Goal: Transaction & Acquisition: Purchase product/service

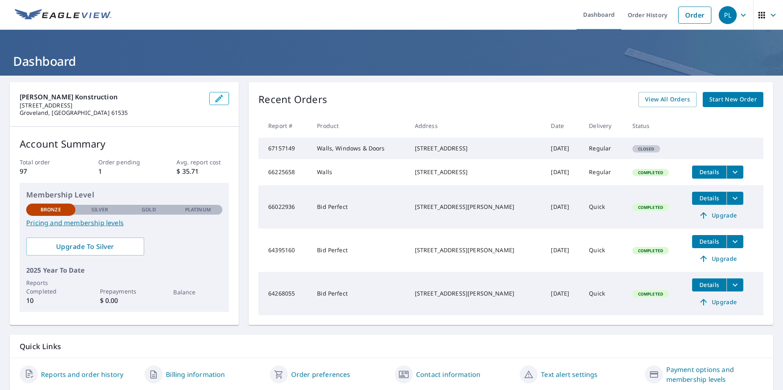
click at [104, 221] on link "Pricing and membership levels" at bounding box center [124, 223] width 196 height 10
click at [117, 249] on span "Upgrade To Silver" at bounding box center [85, 246] width 105 height 9
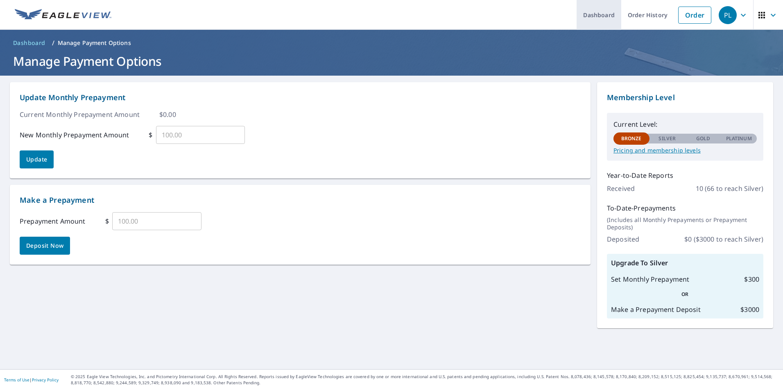
click at [607, 11] on link "Dashboard" at bounding box center [598, 15] width 45 height 30
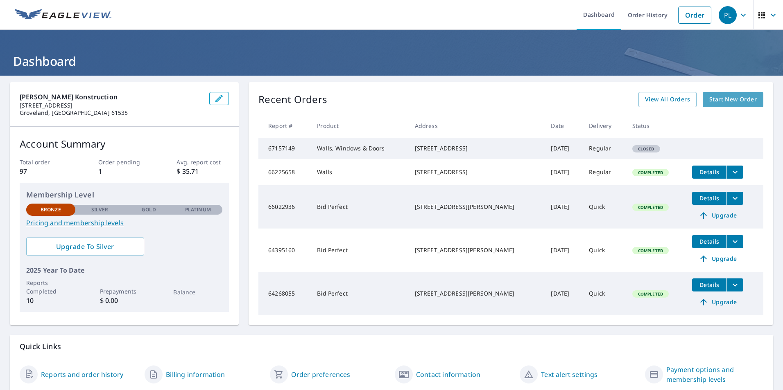
click at [729, 100] on span "Start New Order" at bounding box center [732, 100] width 47 height 10
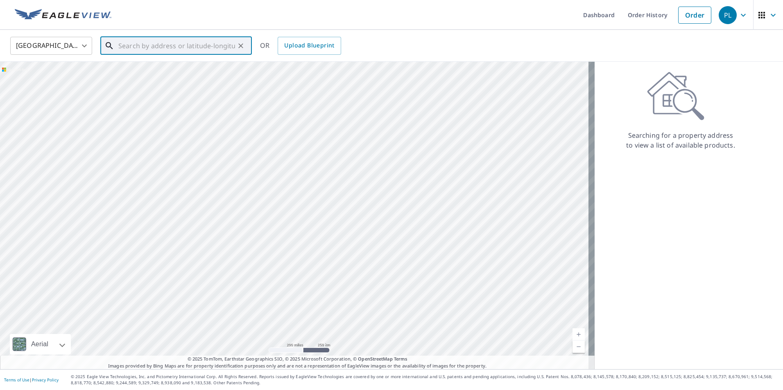
click at [202, 47] on input "text" at bounding box center [176, 45] width 117 height 23
type input "[STREET_ADDRESS][PERSON_NAME]"
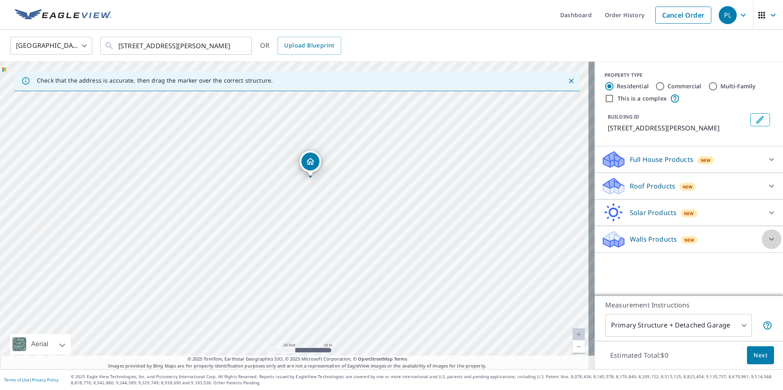
click at [766, 237] on icon at bounding box center [771, 240] width 10 height 10
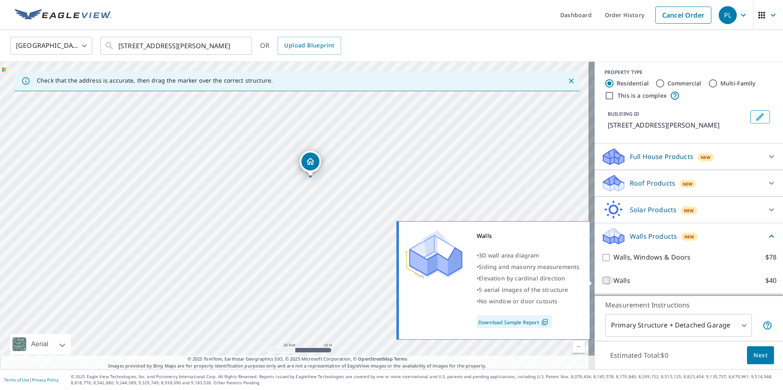
click at [601, 281] on input "Walls $40" at bounding box center [607, 281] width 12 height 10
checkbox input "true"
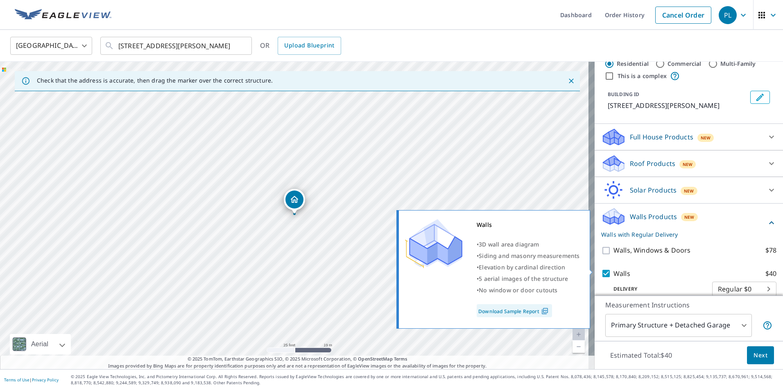
scroll to position [34, 0]
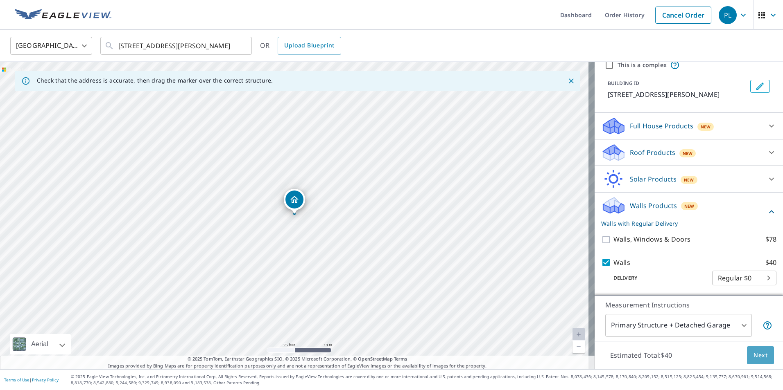
click at [753, 353] on span "Next" at bounding box center [760, 356] width 14 height 10
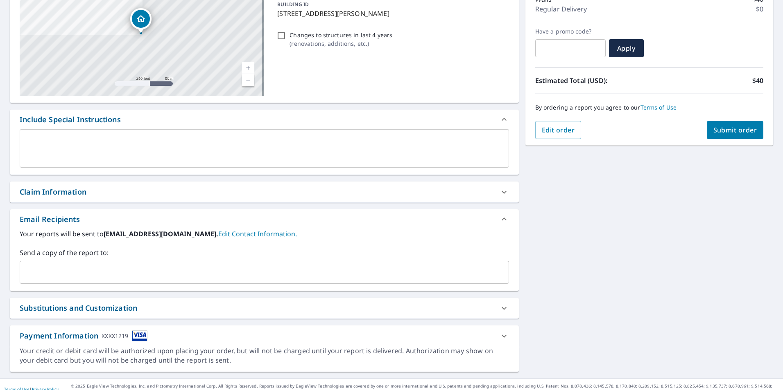
scroll to position [125, 0]
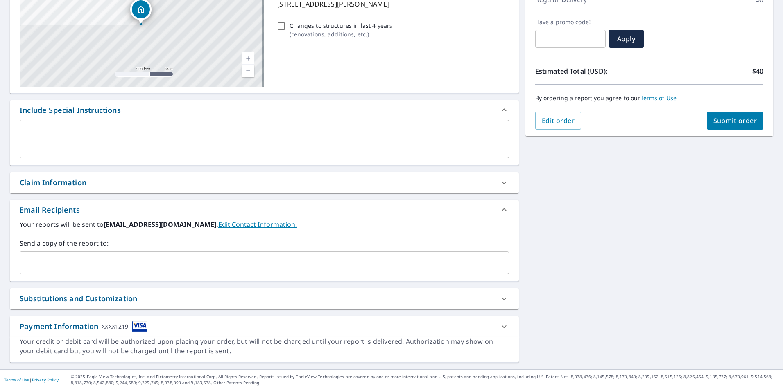
click at [718, 118] on span "Submit order" at bounding box center [735, 120] width 44 height 9
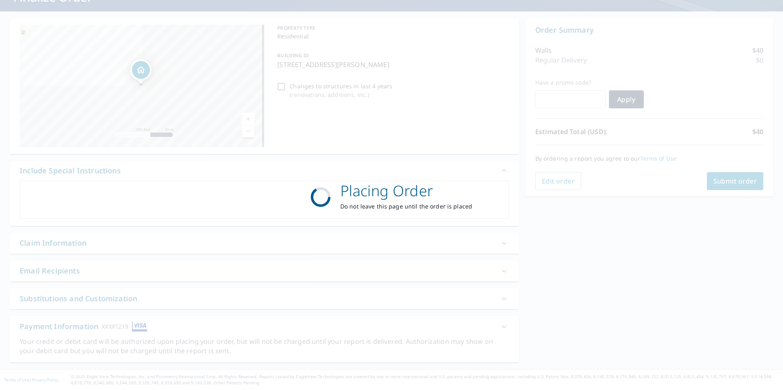
scroll to position [64, 0]
